Goal: Transaction & Acquisition: Purchase product/service

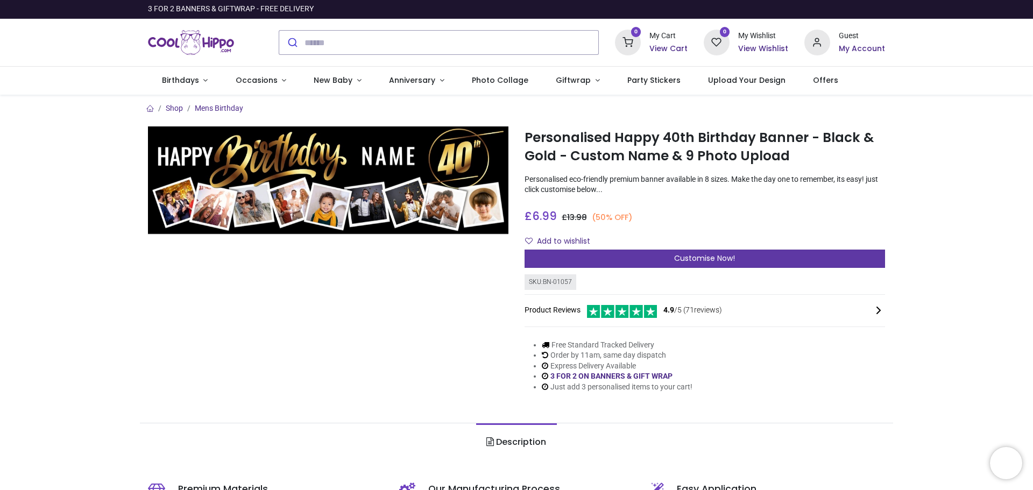
click at [732, 257] on span "Customise Now!" at bounding box center [704, 258] width 61 height 11
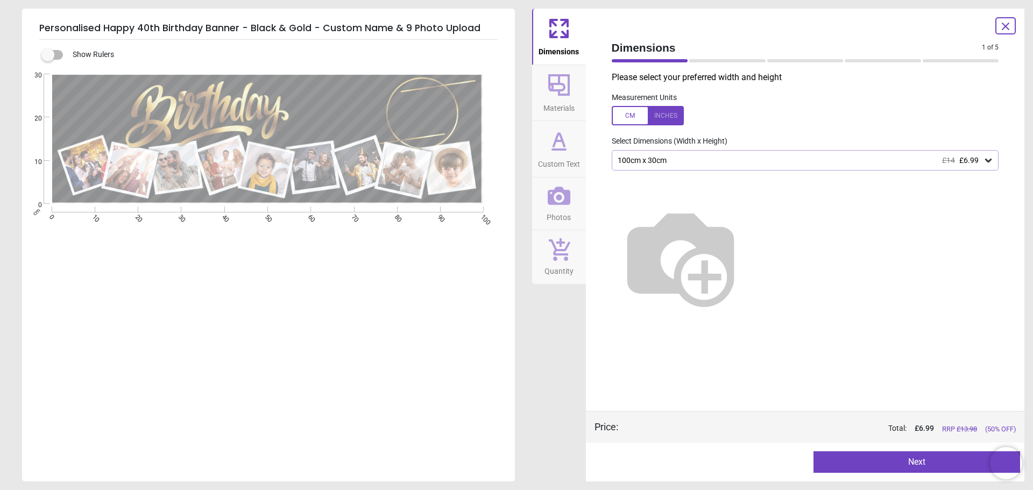
click at [988, 161] on icon at bounding box center [988, 160] width 11 height 11
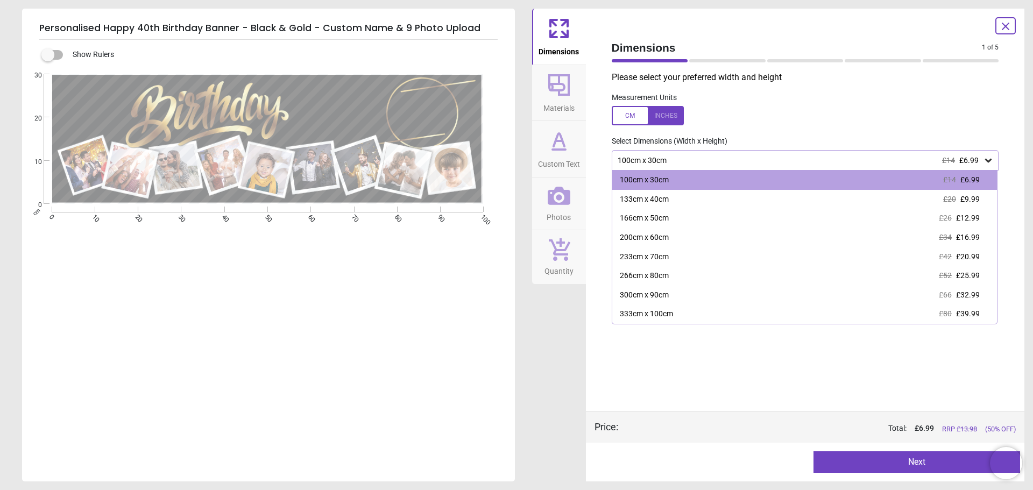
click at [386, 349] on div "E E E E" at bounding box center [267, 319] width 491 height 490
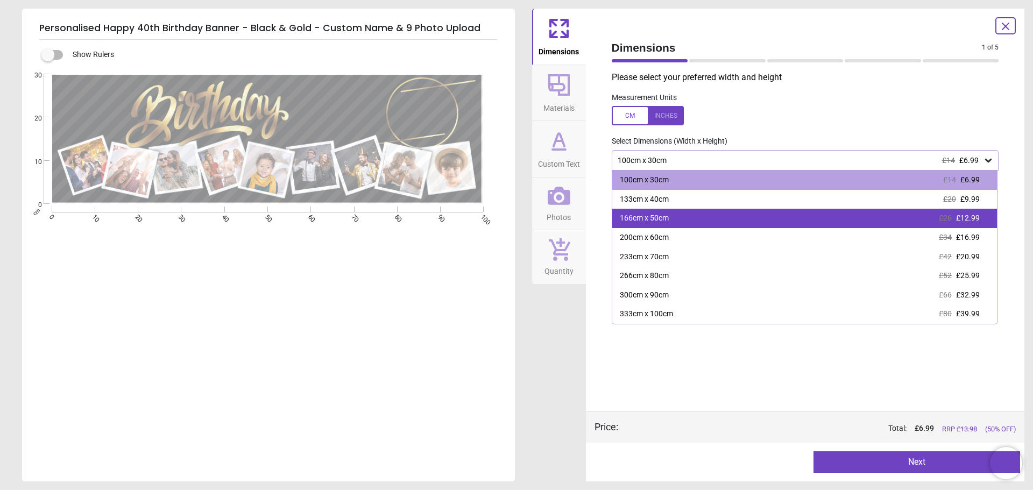
click at [893, 211] on div "166cm x 50cm £26 £12.99" at bounding box center [804, 218] width 385 height 19
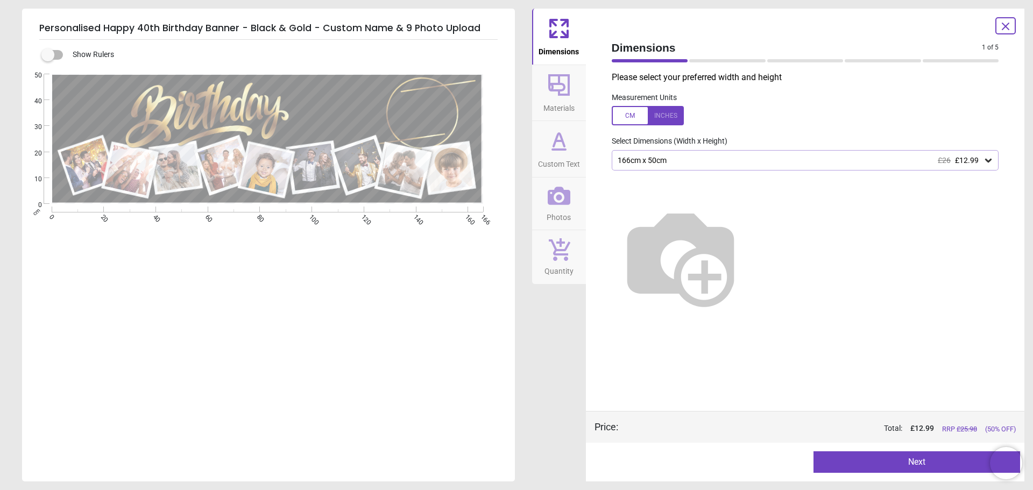
click at [922, 468] on button "Next" at bounding box center [916, 462] width 207 height 22
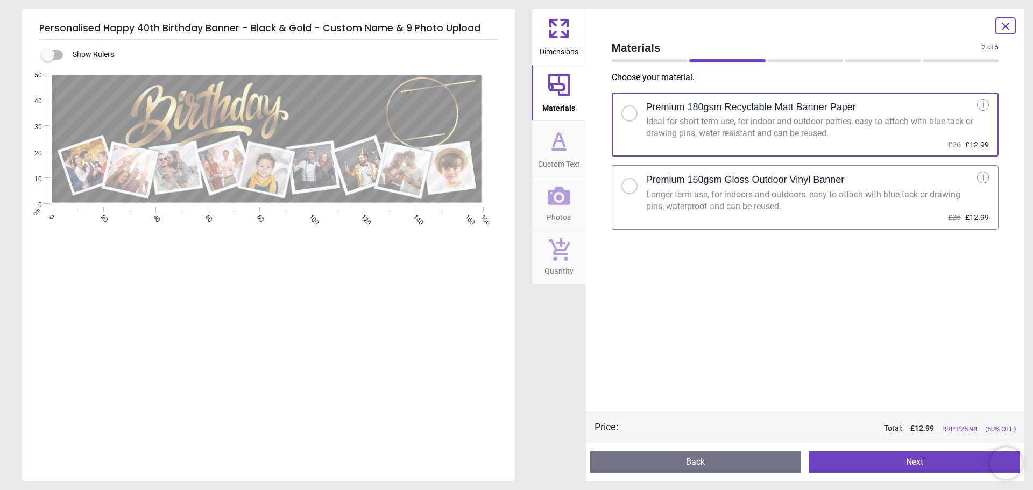
click at [911, 456] on button "Next" at bounding box center [914, 462] width 211 height 22
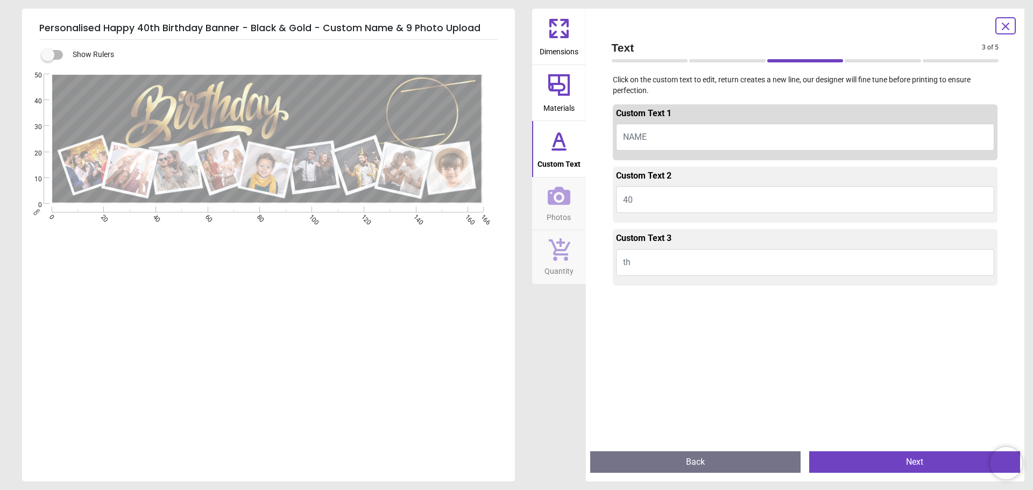
click at [665, 137] on button "NAME" at bounding box center [805, 137] width 379 height 27
type textarea "*******"
click at [649, 203] on button "40" at bounding box center [805, 199] width 379 height 27
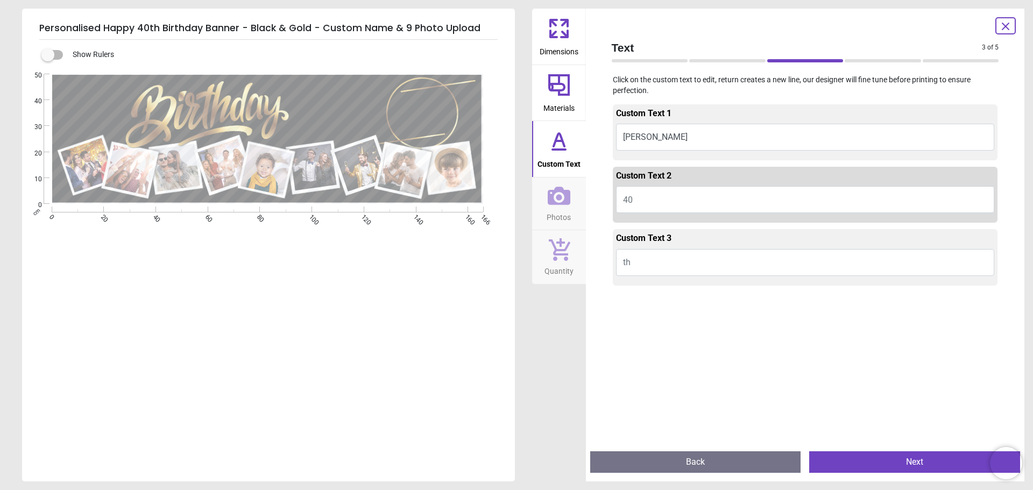
click at [926, 460] on button "Next" at bounding box center [914, 462] width 211 height 22
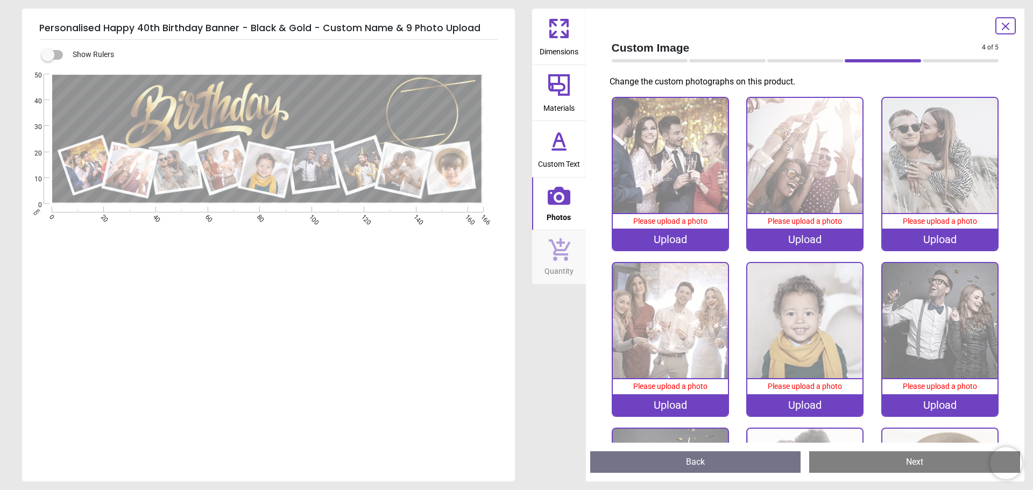
click at [672, 239] on div "Upload" at bounding box center [670, 240] width 115 height 22
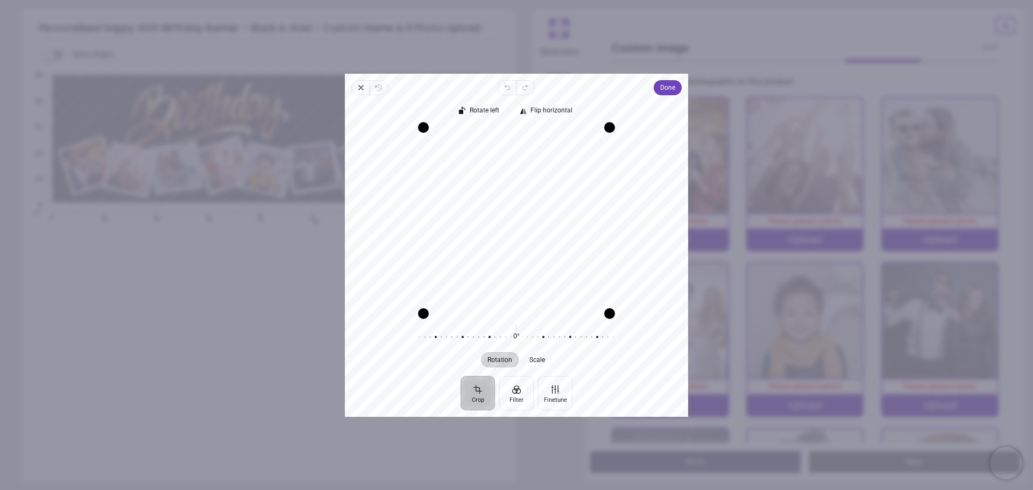
click at [468, 398] on button "Crop" at bounding box center [477, 392] width 34 height 34
drag, startPoint x: 427, startPoint y: 315, endPoint x: 481, endPoint y: 309, distance: 54.6
click at [481, 309] on div "Recenter" at bounding box center [516, 220] width 326 height 186
drag, startPoint x: 612, startPoint y: 287, endPoint x: 640, endPoint y: 291, distance: 27.7
click at [640, 291] on div "Recenter" at bounding box center [516, 220] width 326 height 186
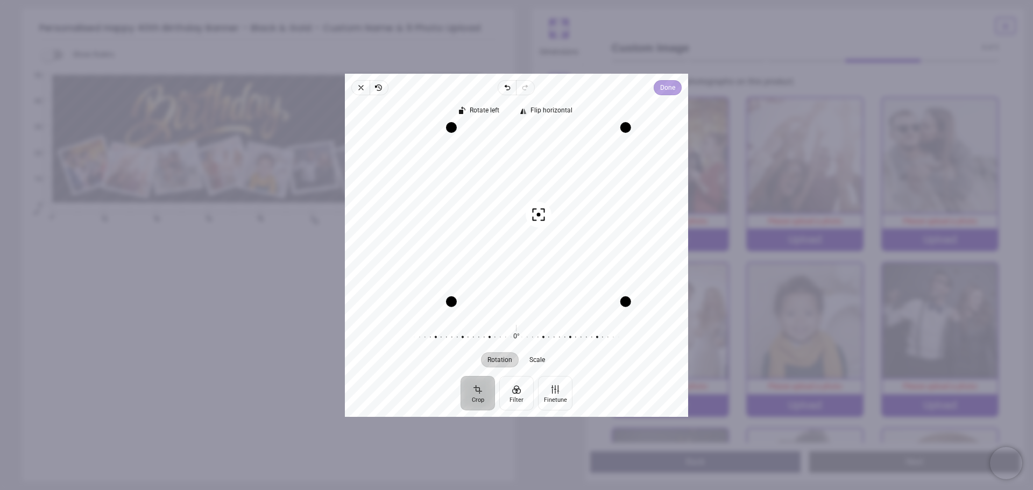
click at [673, 83] on span "Done" at bounding box center [667, 87] width 15 height 13
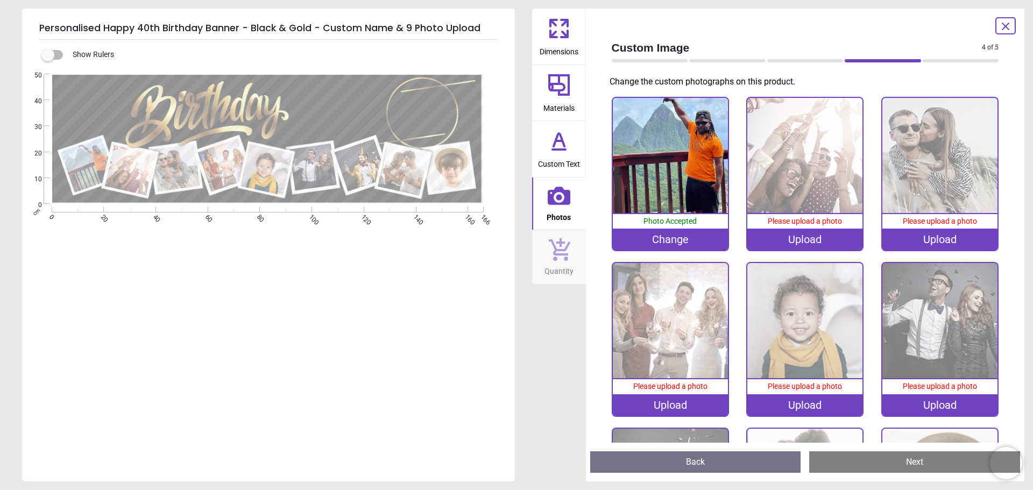
click at [806, 237] on div "Upload" at bounding box center [804, 240] width 115 height 22
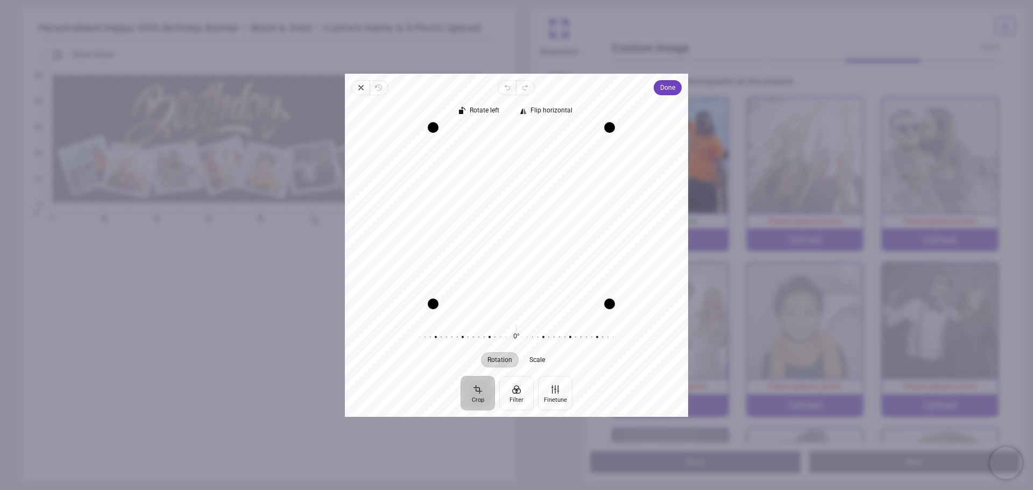
drag, startPoint x: 429, startPoint y: 313, endPoint x: 438, endPoint y: 303, distance: 13.7
click at [438, 303] on div "Drag corner bl" at bounding box center [433, 304] width 11 height 11
click at [663, 85] on span "Done" at bounding box center [667, 87] width 15 height 13
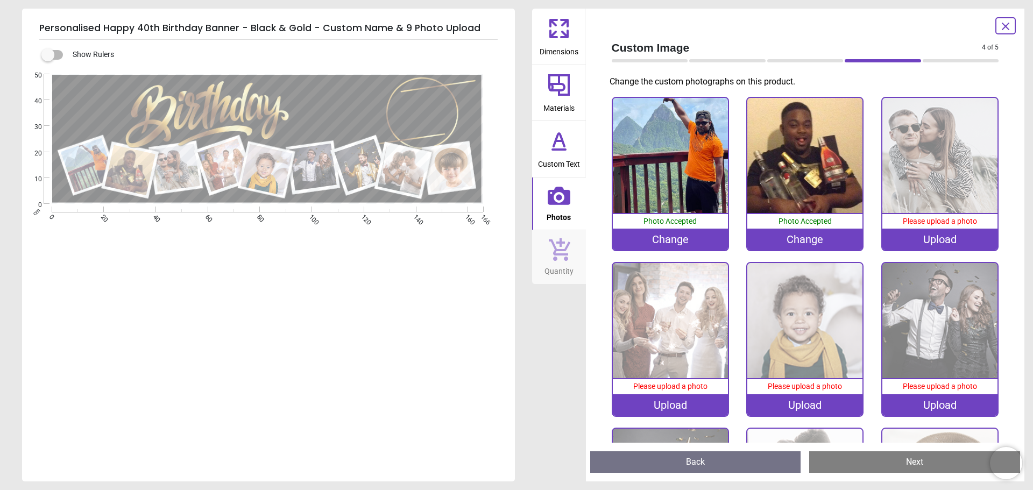
click at [937, 237] on div "Upload" at bounding box center [939, 240] width 115 height 22
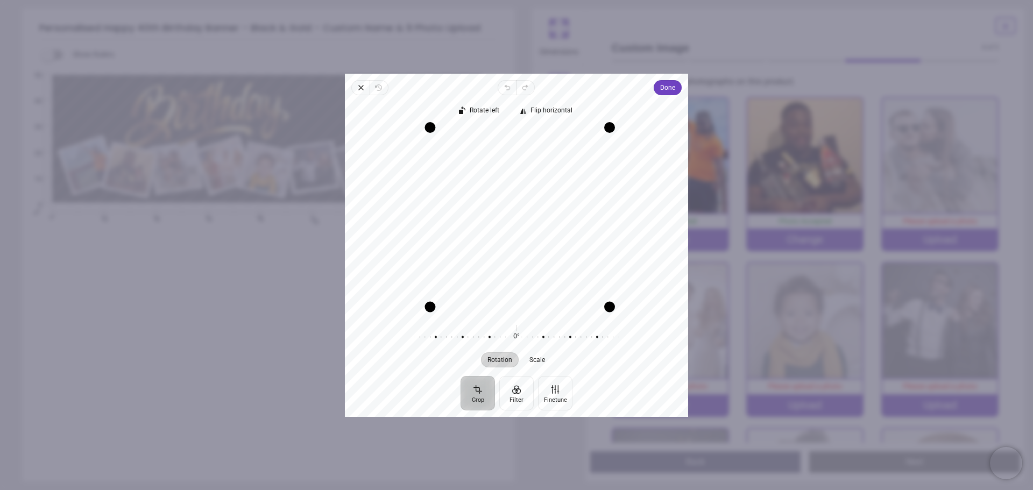
drag, startPoint x: 427, startPoint y: 310, endPoint x: 430, endPoint y: 300, distance: 10.4
click at [430, 301] on div "Drag corner bl" at bounding box center [430, 306] width 11 height 11
click at [666, 91] on span "Done" at bounding box center [667, 87] width 15 height 13
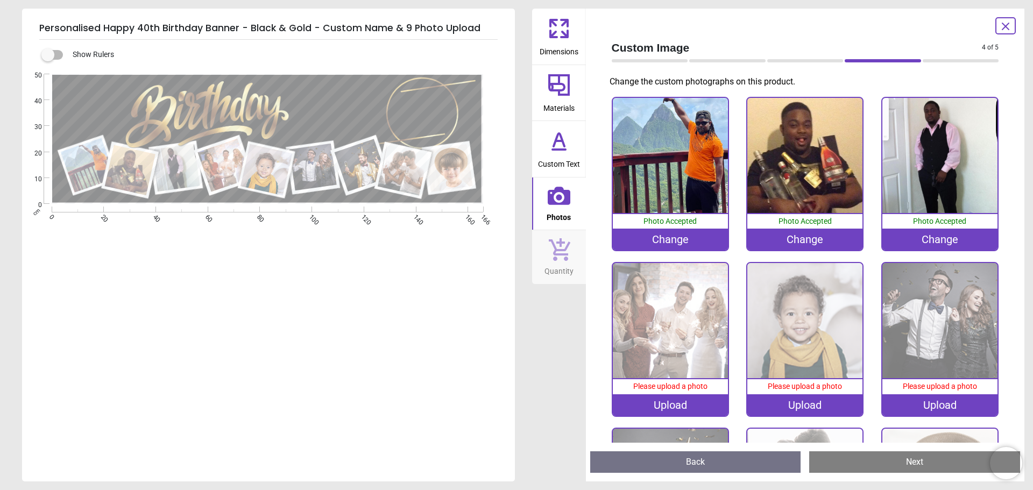
click at [669, 402] on div "Upload" at bounding box center [670, 405] width 115 height 22
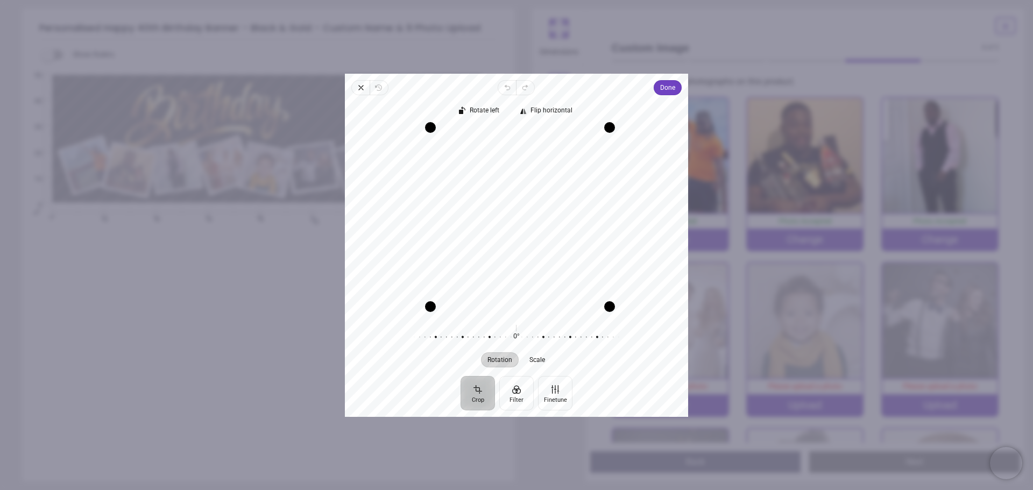
drag, startPoint x: 425, startPoint y: 315, endPoint x: 430, endPoint y: 307, distance: 10.1
click at [430, 307] on div "Drag corner bl" at bounding box center [430, 306] width 11 height 11
click at [665, 88] on span "Done" at bounding box center [667, 87] width 15 height 13
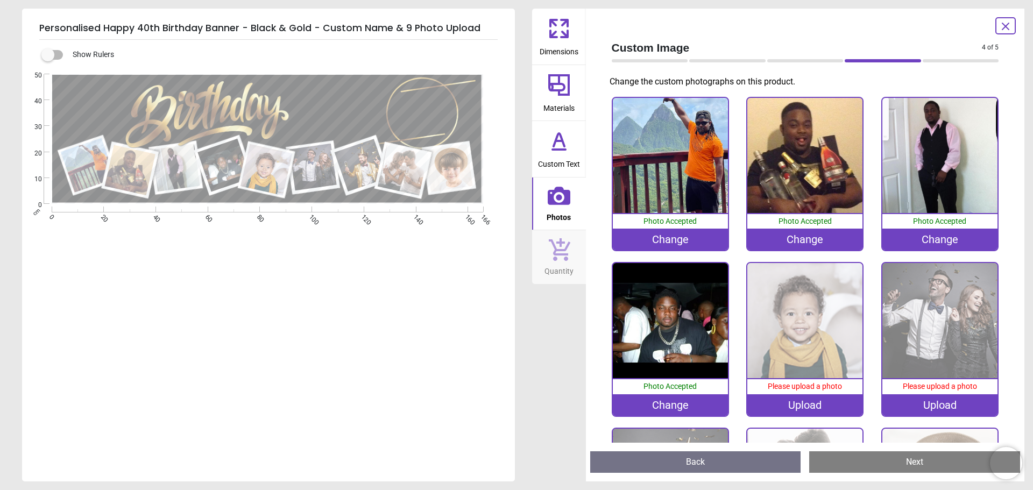
click at [810, 401] on div "Upload" at bounding box center [804, 405] width 115 height 22
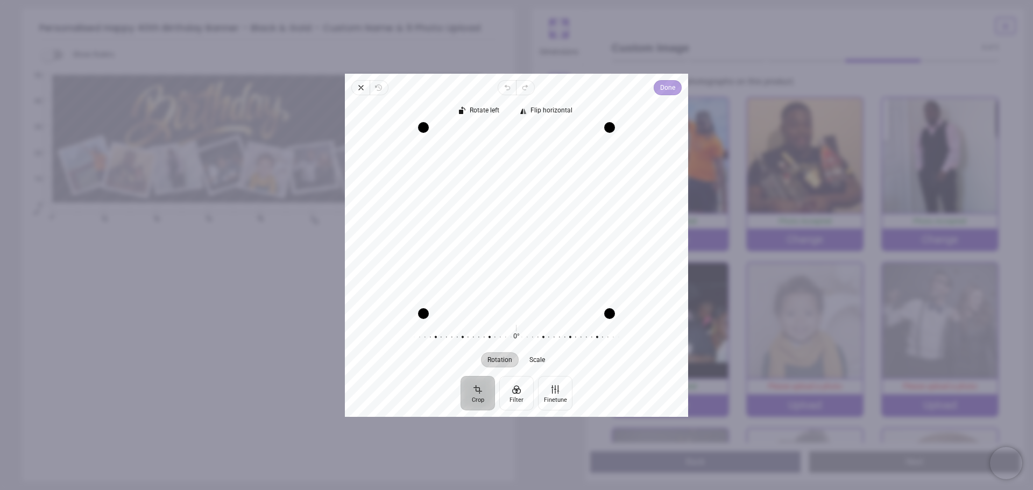
click at [668, 90] on span "Done" at bounding box center [667, 87] width 15 height 13
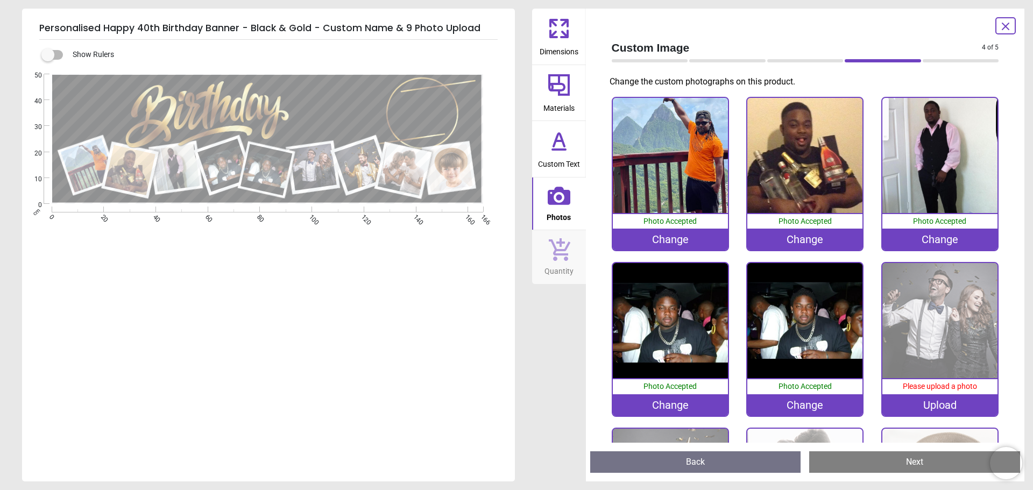
click at [805, 403] on div "Change" at bounding box center [804, 405] width 115 height 22
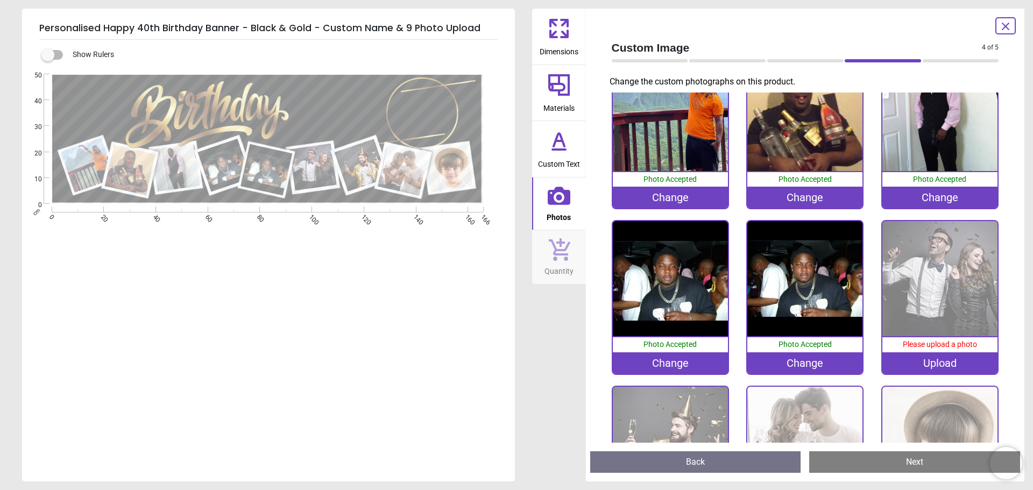
scroll to position [0, 0]
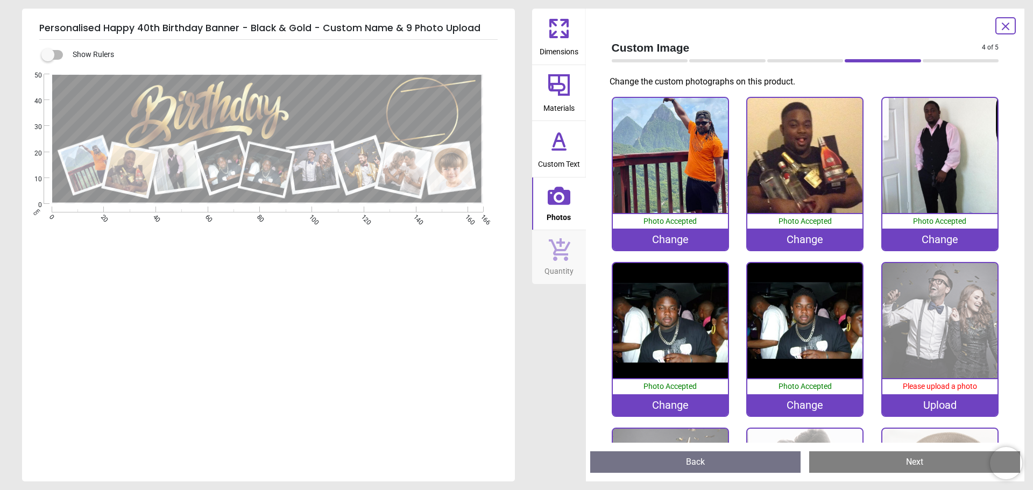
click at [813, 405] on div "Change" at bounding box center [804, 405] width 115 height 22
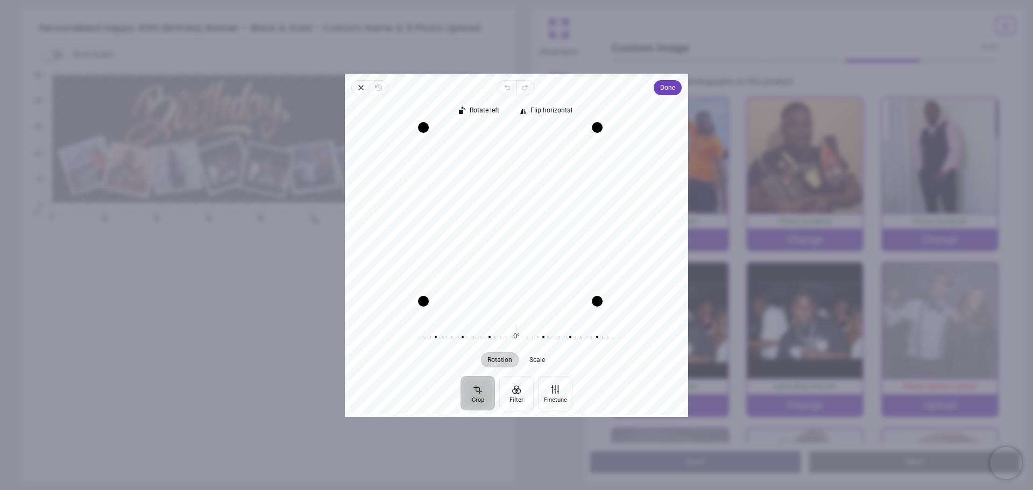
drag, startPoint x: 612, startPoint y: 311, endPoint x: 601, endPoint y: 297, distance: 17.6
click at [601, 297] on div "Drag corner br" at bounding box center [597, 301] width 11 height 11
click at [670, 88] on span "Done" at bounding box center [667, 87] width 15 height 13
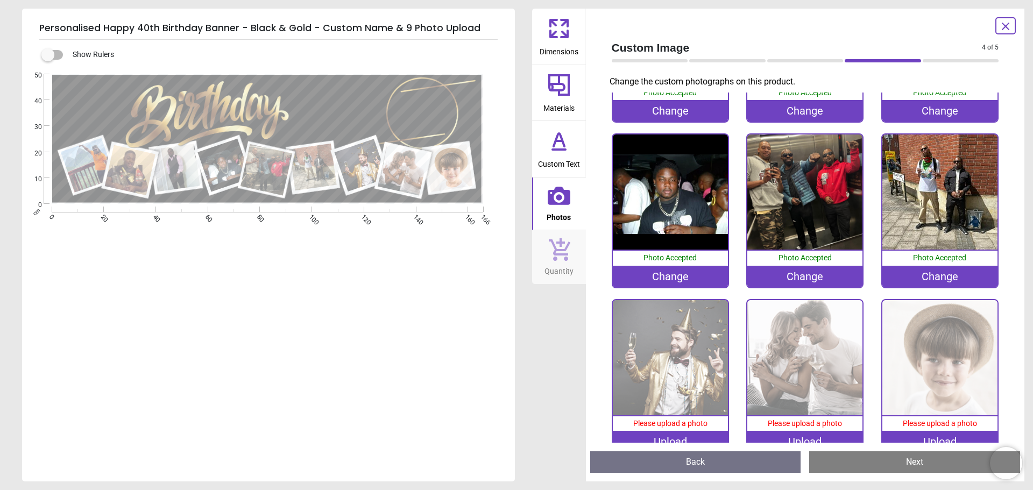
scroll to position [146, 0]
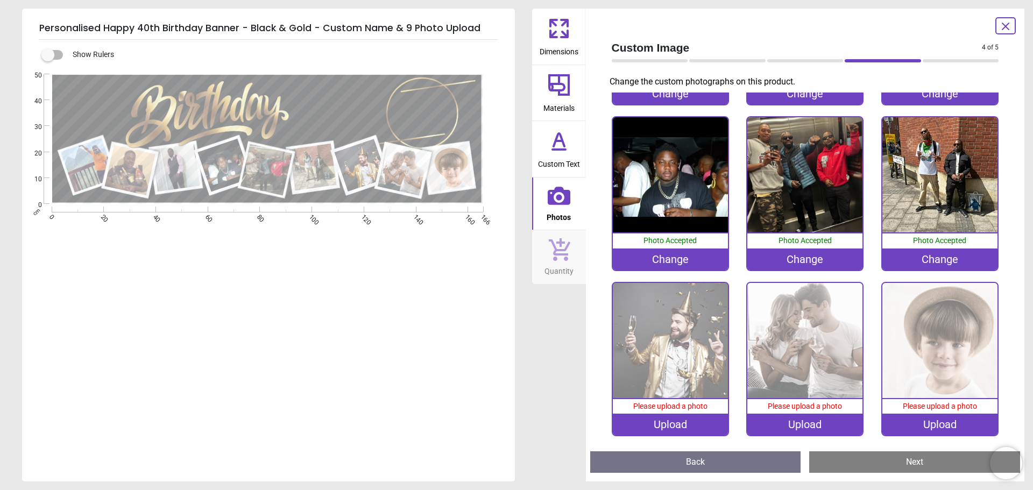
click at [675, 419] on div "Upload" at bounding box center [670, 425] width 115 height 22
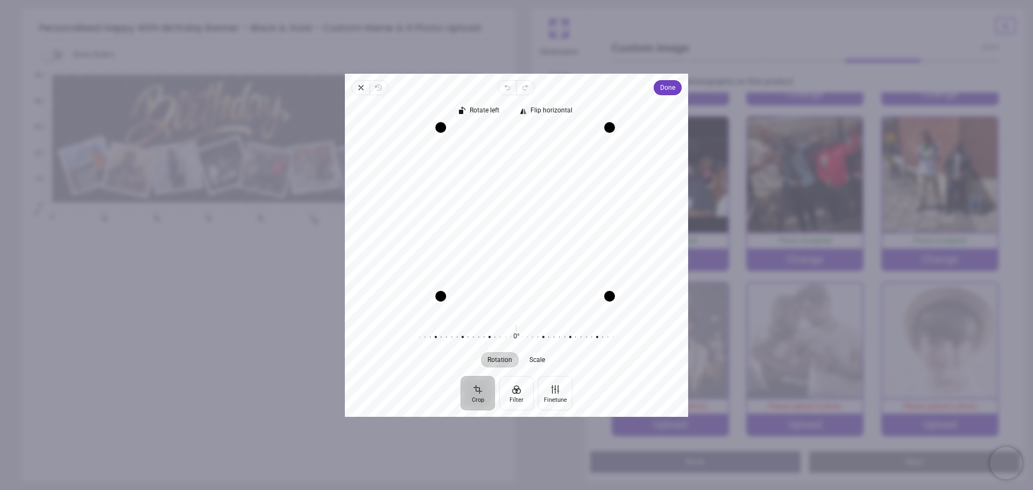
drag, startPoint x: 422, startPoint y: 315, endPoint x: 456, endPoint y: 313, distance: 33.5
click at [456, 313] on div "Recenter" at bounding box center [516, 220] width 326 height 186
drag, startPoint x: 611, startPoint y: 129, endPoint x: 623, endPoint y: 217, distance: 89.6
click at [623, 217] on div "Recenter" at bounding box center [516, 220] width 326 height 186
drag, startPoint x: 438, startPoint y: 237, endPoint x: 451, endPoint y: 240, distance: 13.3
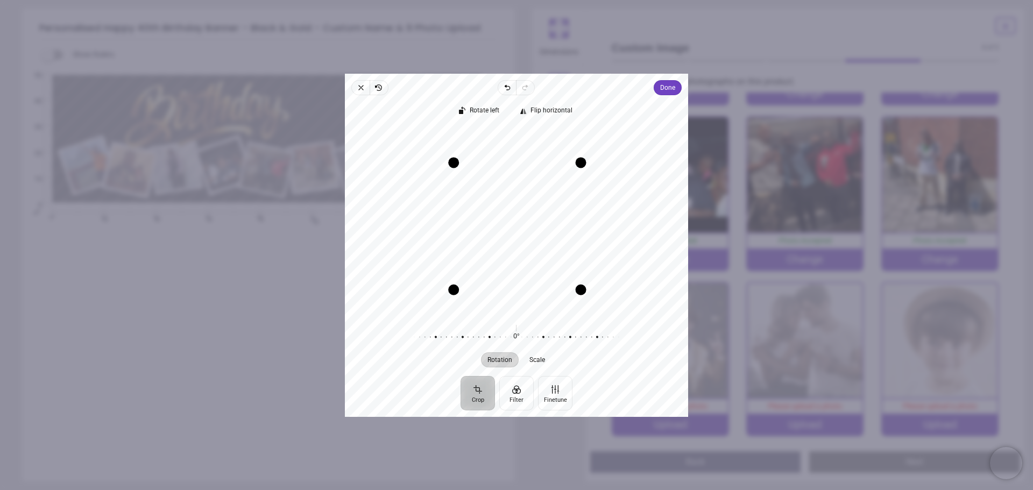
click at [451, 240] on div "Drag edge l" at bounding box center [453, 225] width 11 height 127
click at [666, 85] on span "Done" at bounding box center [667, 87] width 15 height 13
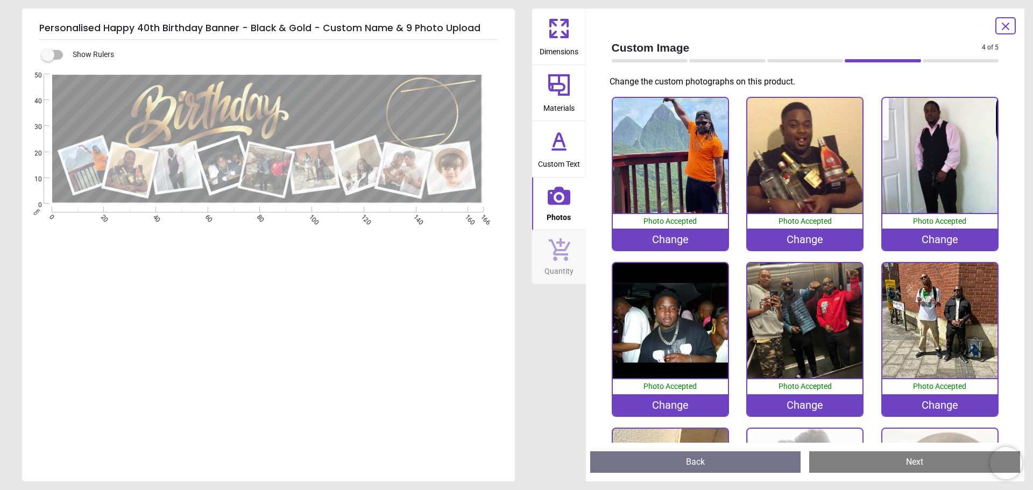
scroll to position [146, 0]
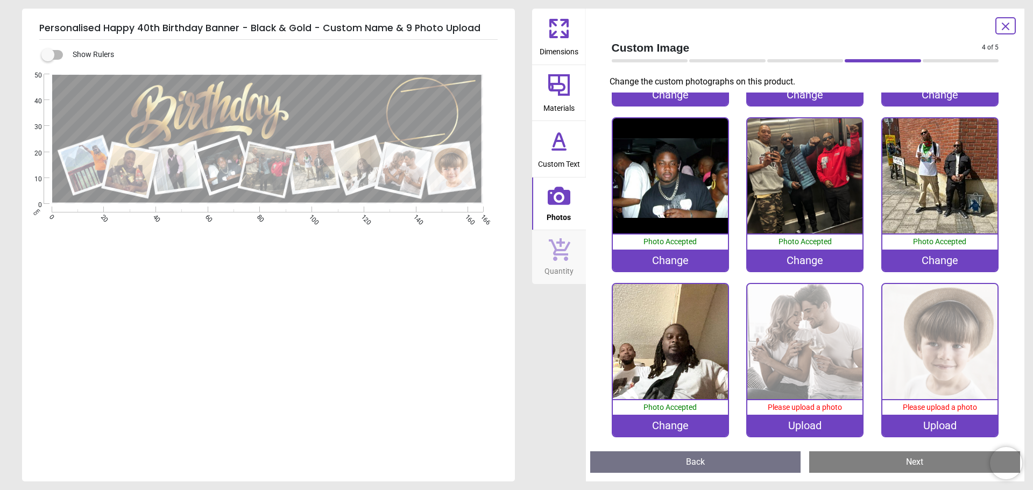
scroll to position [146, 0]
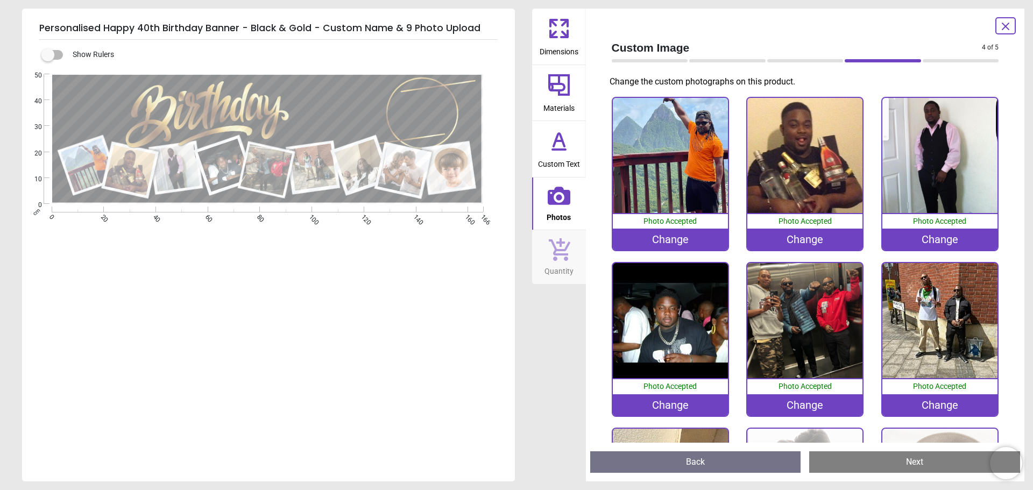
scroll to position [146, 0]
click at [667, 402] on div "Change" at bounding box center [670, 405] width 115 height 22
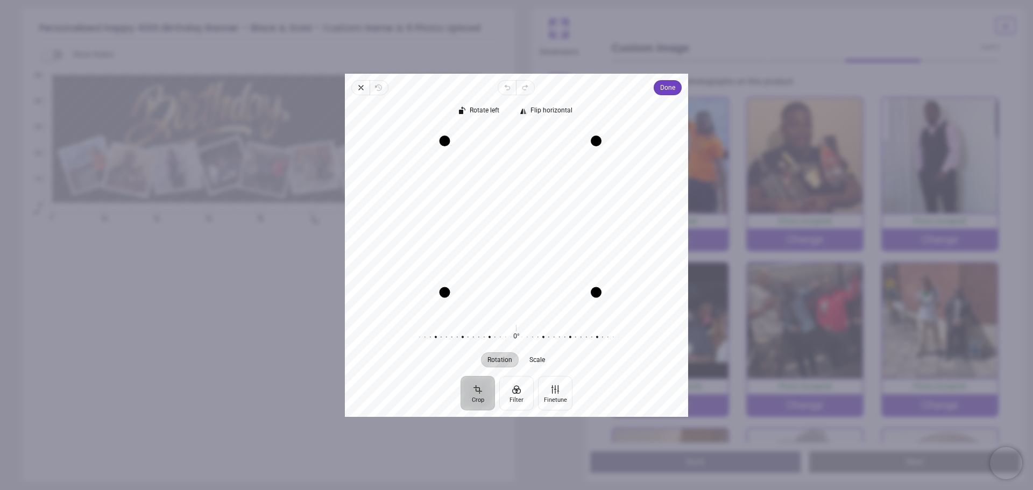
drag, startPoint x: 438, startPoint y: 302, endPoint x: 445, endPoint y: 293, distance: 11.2
click at [445, 293] on div "Drag corner bl" at bounding box center [444, 292] width 11 height 11
drag, startPoint x: 598, startPoint y: 292, endPoint x: 585, endPoint y: 283, distance: 15.8
click at [585, 283] on div "Drag corner br" at bounding box center [585, 281] width 11 height 11
drag, startPoint x: 584, startPoint y: 145, endPoint x: 586, endPoint y: 175, distance: 29.6
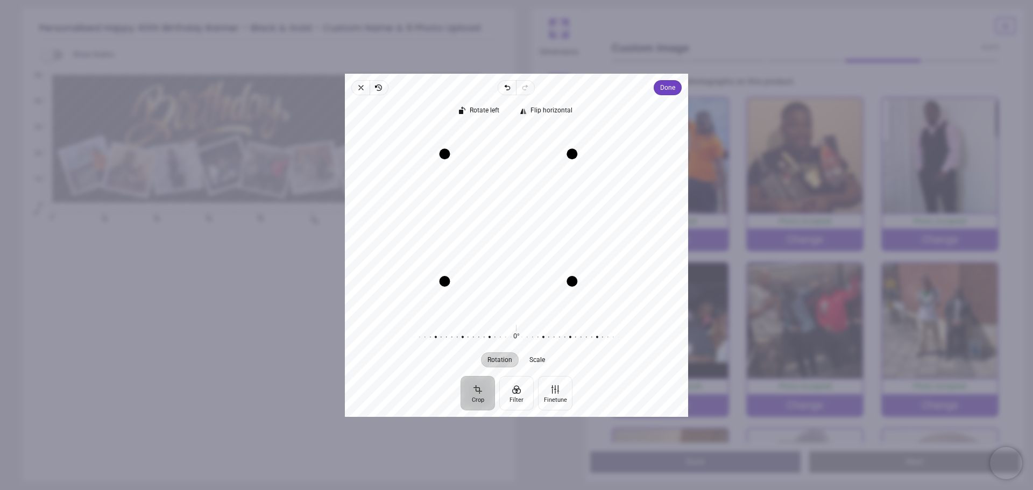
click at [586, 175] on div "Recenter" at bounding box center [516, 220] width 326 height 186
drag, startPoint x: 571, startPoint y: 243, endPoint x: 591, endPoint y: 239, distance: 19.7
click at [591, 239] on div "Drag edge r" at bounding box center [591, 217] width 11 height 147
click at [514, 165] on div "Drag edge t" at bounding box center [518, 165] width 126 height 11
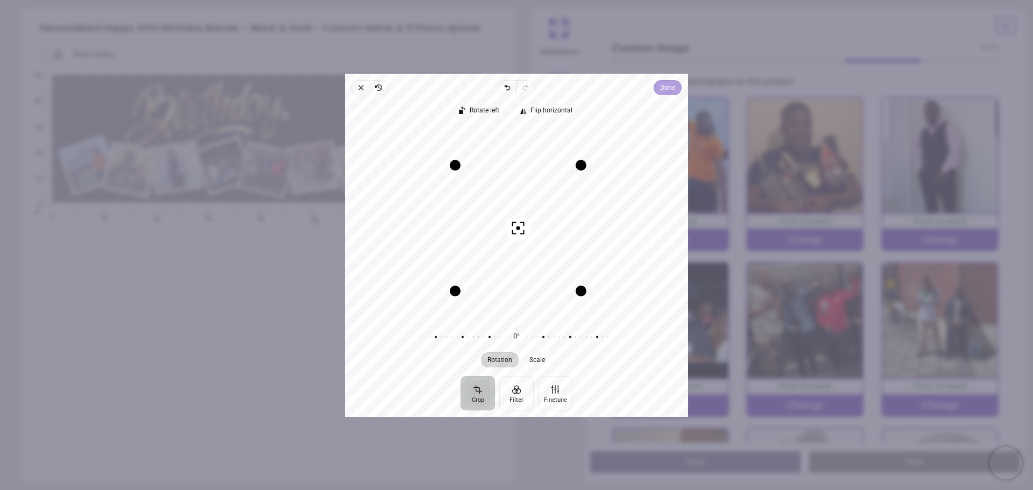
click at [669, 81] on span "Done" at bounding box center [667, 87] width 15 height 13
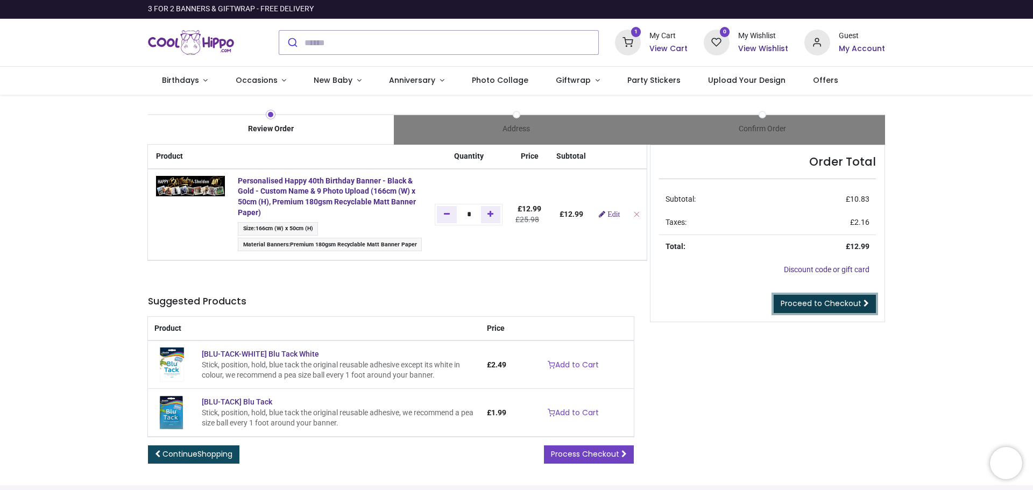
click at [822, 304] on span "Proceed to Checkout" at bounding box center [821, 303] width 81 height 11
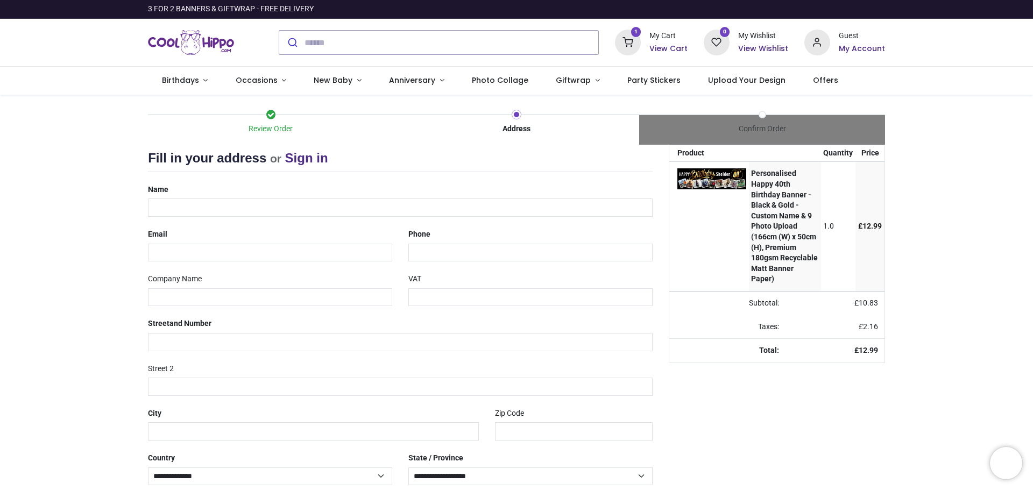
select select "***"
click at [209, 205] on input "text" at bounding box center [400, 207] width 505 height 18
type input "*********"
click at [175, 251] on input "email" at bounding box center [270, 253] width 244 height 18
type input "**********"
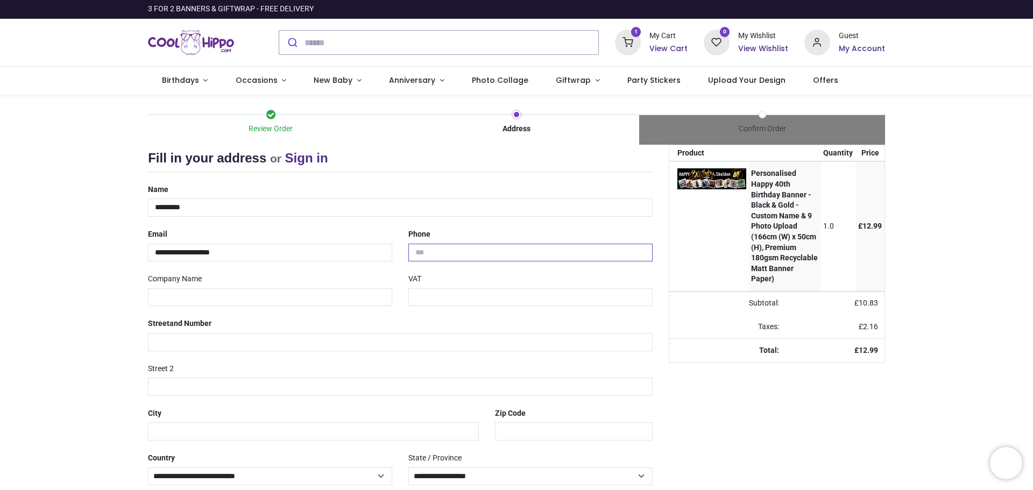
click at [439, 247] on input "tel" at bounding box center [530, 253] width 244 height 18
type input "**********"
click at [198, 297] on input "text" at bounding box center [270, 297] width 244 height 18
click at [429, 299] on input "text" at bounding box center [530, 297] width 244 height 18
click at [210, 336] on input "text" at bounding box center [400, 342] width 505 height 18
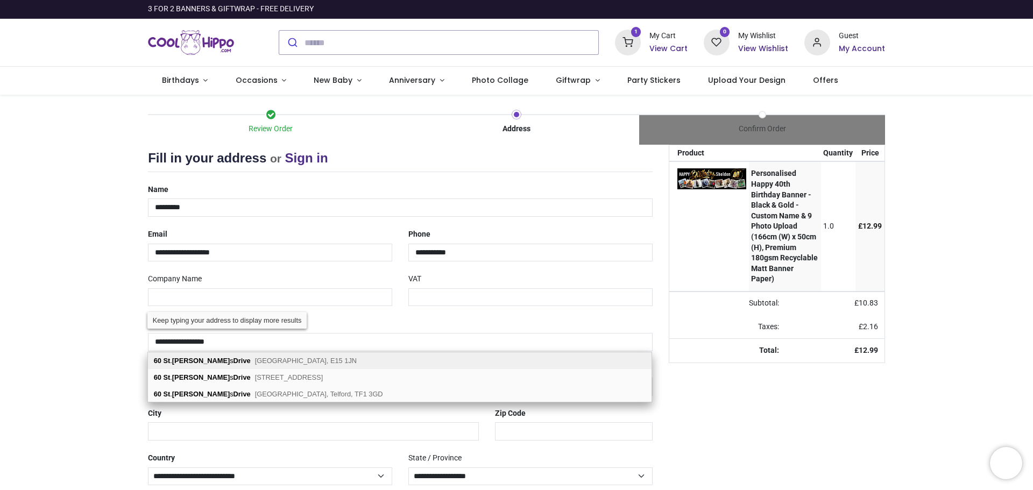
click at [255, 358] on span "London, E15 1JN" at bounding box center [306, 361] width 102 height 8
type input "**********"
type input "*******"
select select "***"
select select
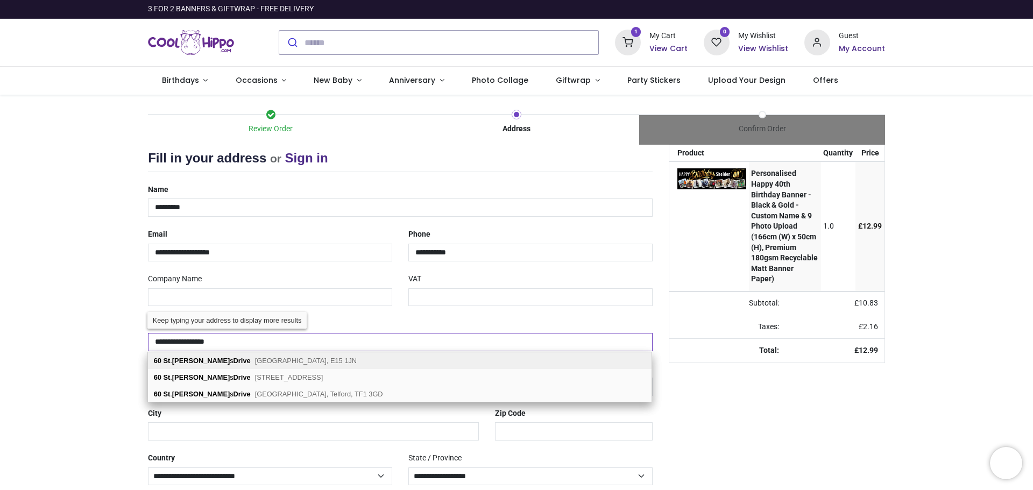
type input "******"
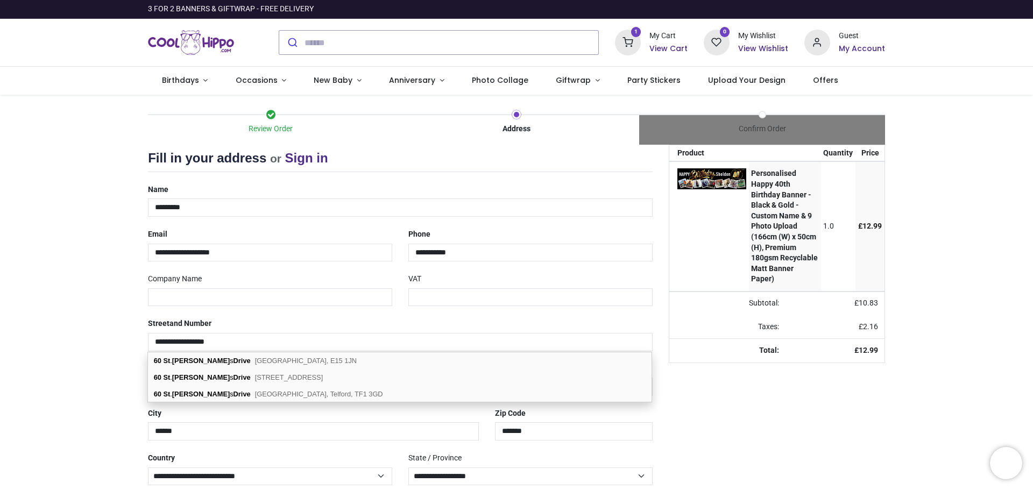
click at [736, 421] on div "Your order: £ 12.99 Product Quantity Price Personalised Happy 40th Birthday Ban…" at bounding box center [777, 343] width 232 height 397
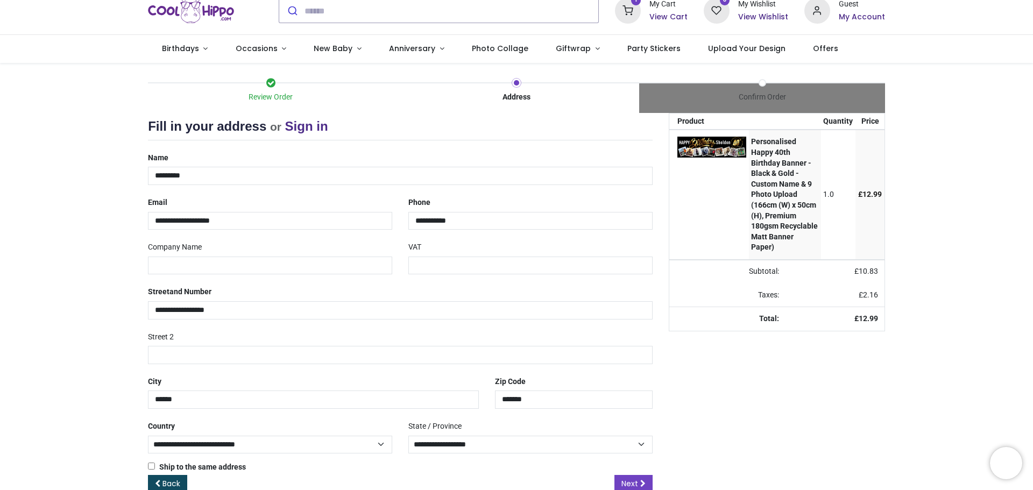
scroll to position [56, 0]
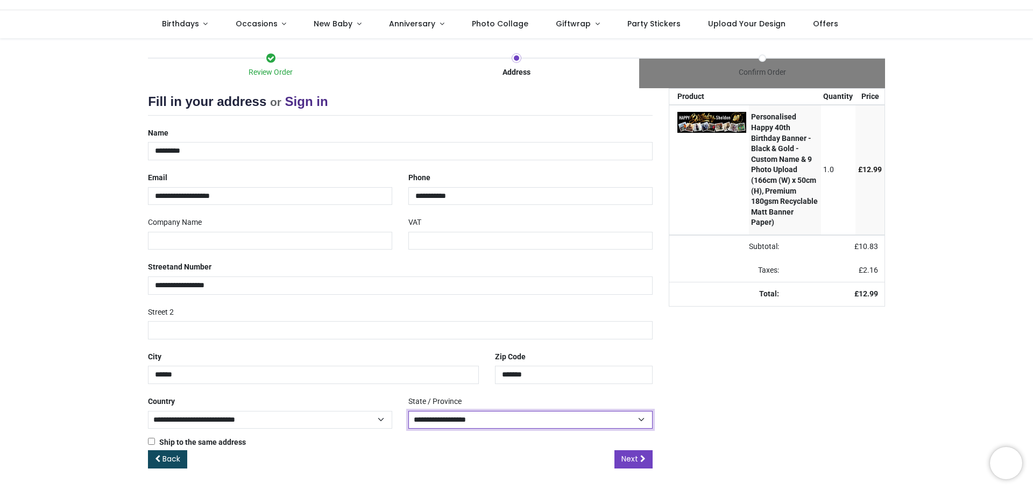
click at [641, 418] on select "**********" at bounding box center [530, 420] width 244 height 18
select select "***"
click at [408, 411] on select "**********" at bounding box center [530, 420] width 244 height 18
click at [638, 460] on link "Next" at bounding box center [633, 459] width 38 height 18
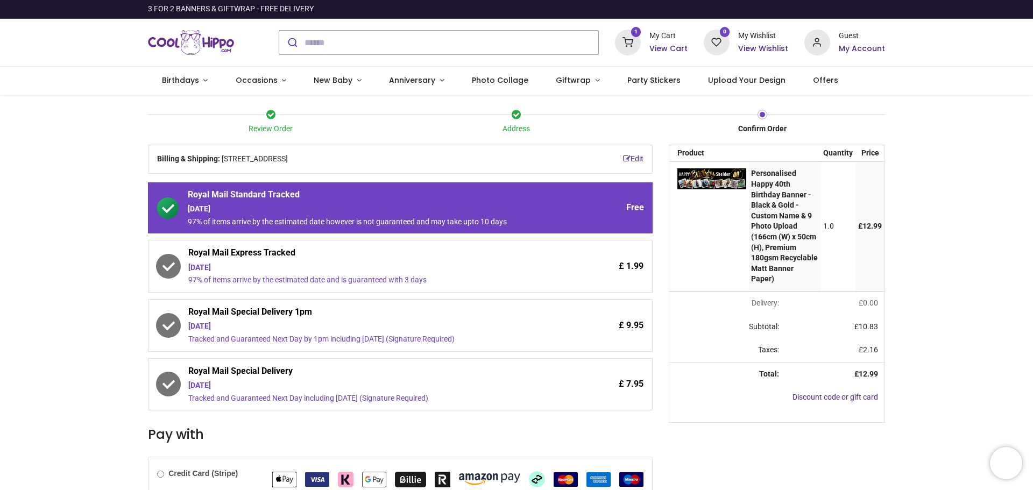
click at [271, 324] on div "[DATE]" at bounding box center [370, 326] width 364 height 11
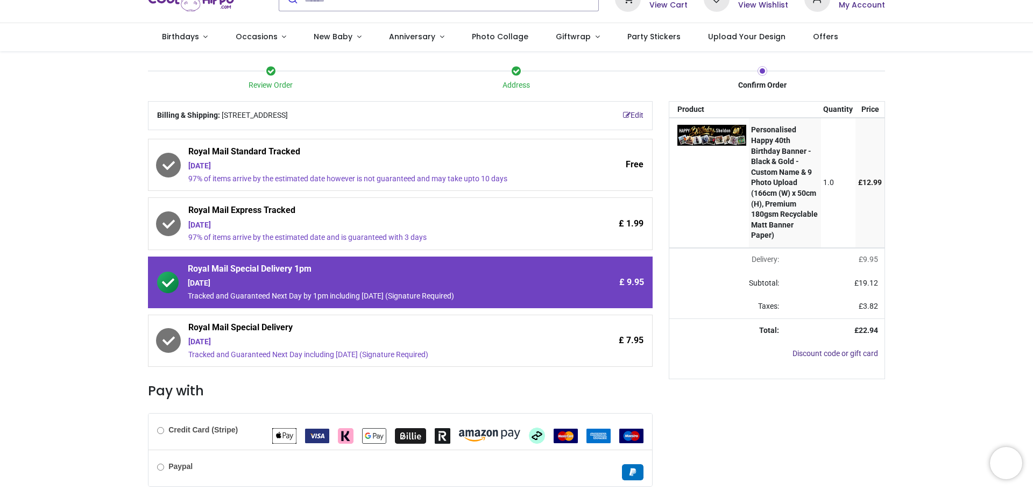
scroll to position [151, 0]
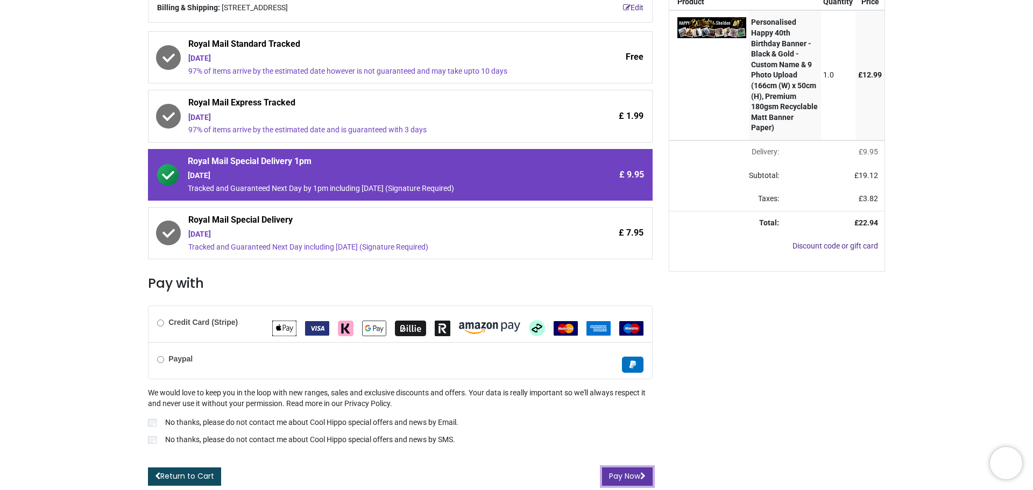
click at [621, 472] on button "Pay Now" at bounding box center [627, 476] width 51 height 18
